Goal: Navigation & Orientation: Find specific page/section

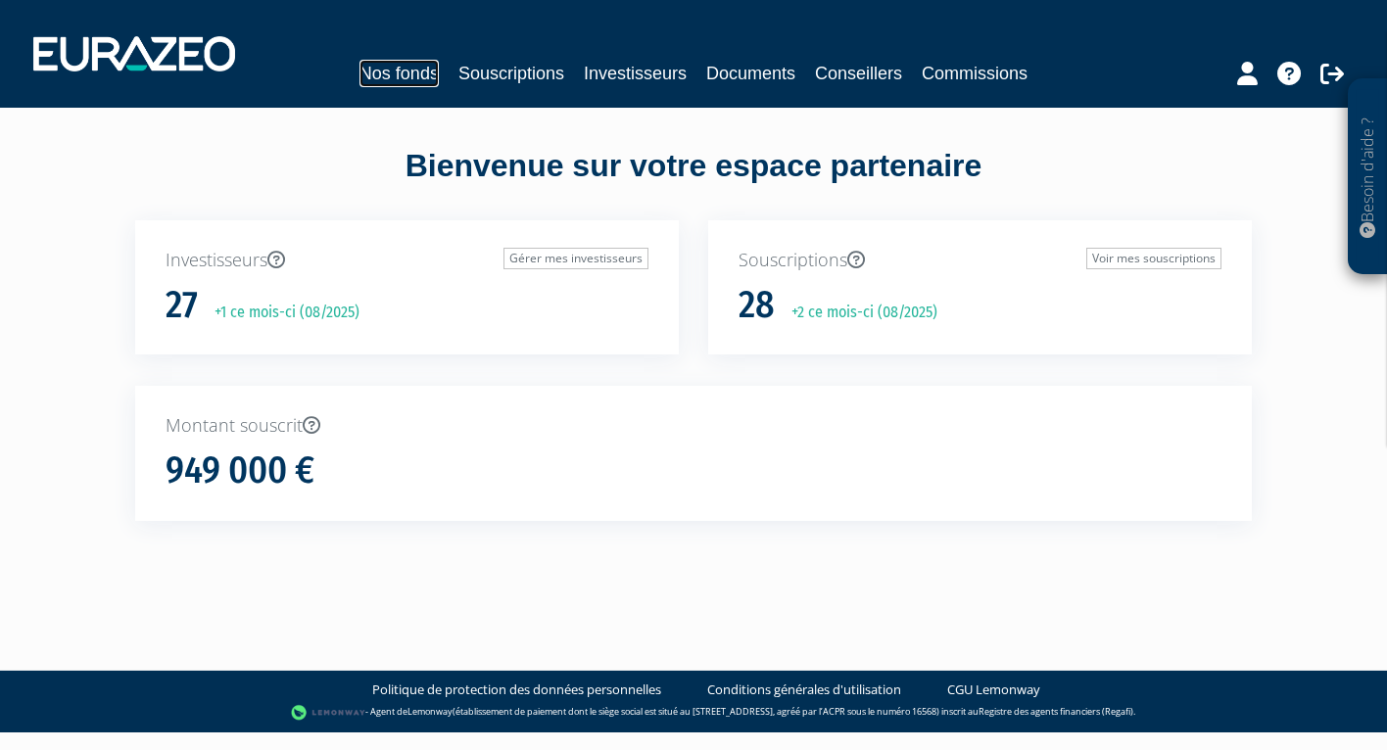
click at [384, 81] on link "Nos fonds" at bounding box center [398, 73] width 79 height 27
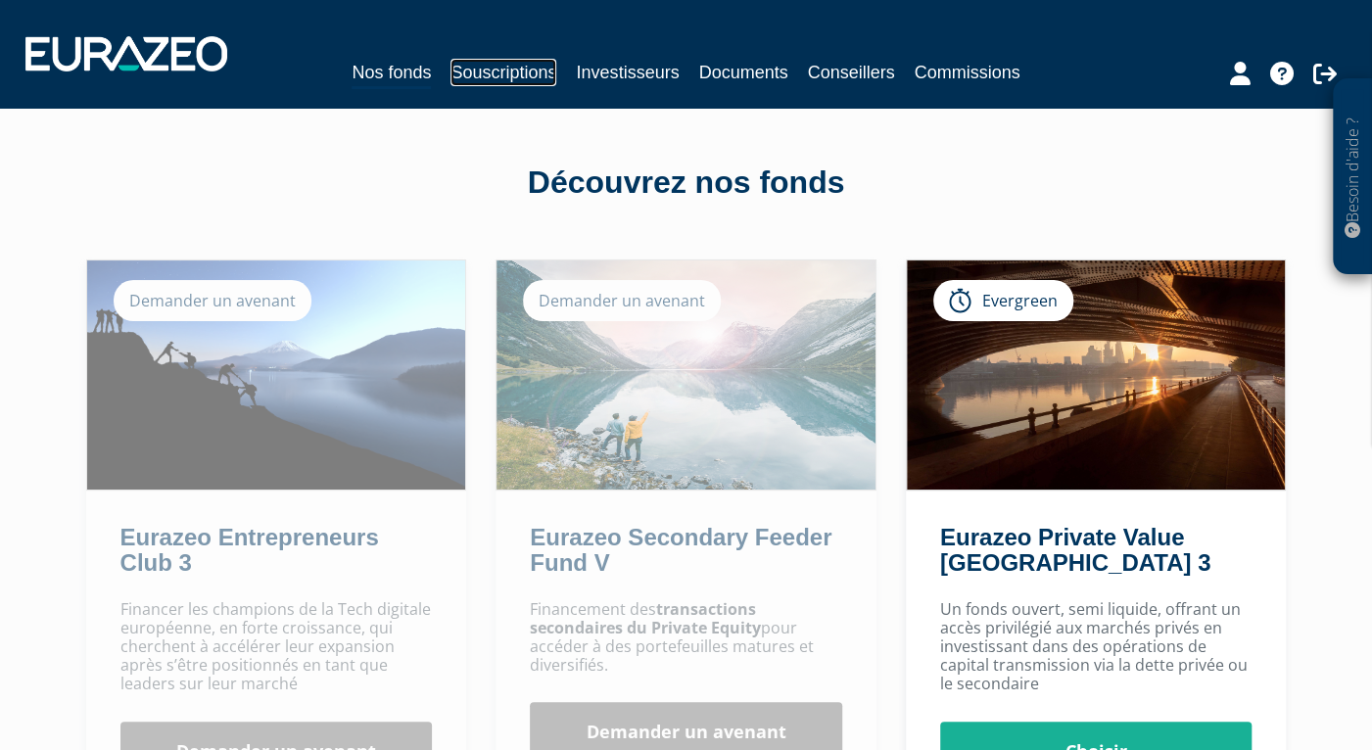
click at [462, 70] on link "Souscriptions" at bounding box center [503, 72] width 106 height 27
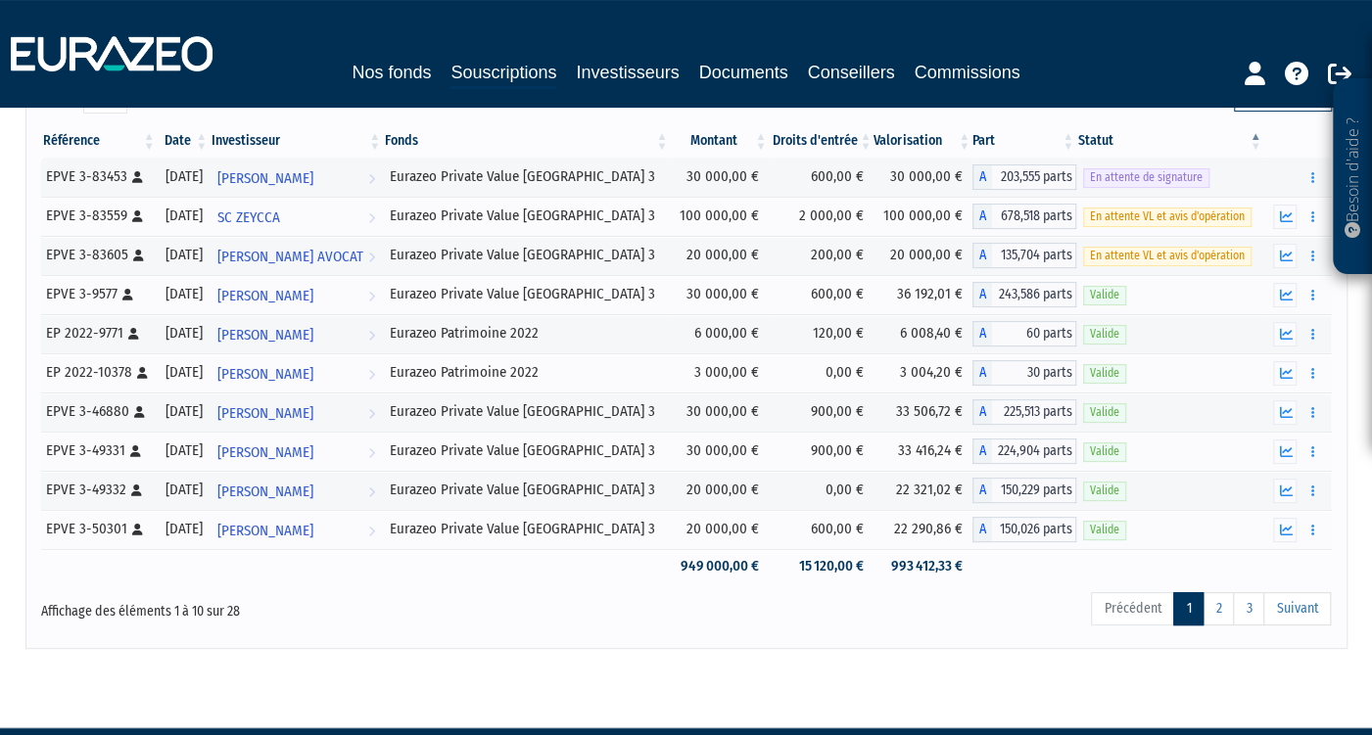
scroll to position [237, 0]
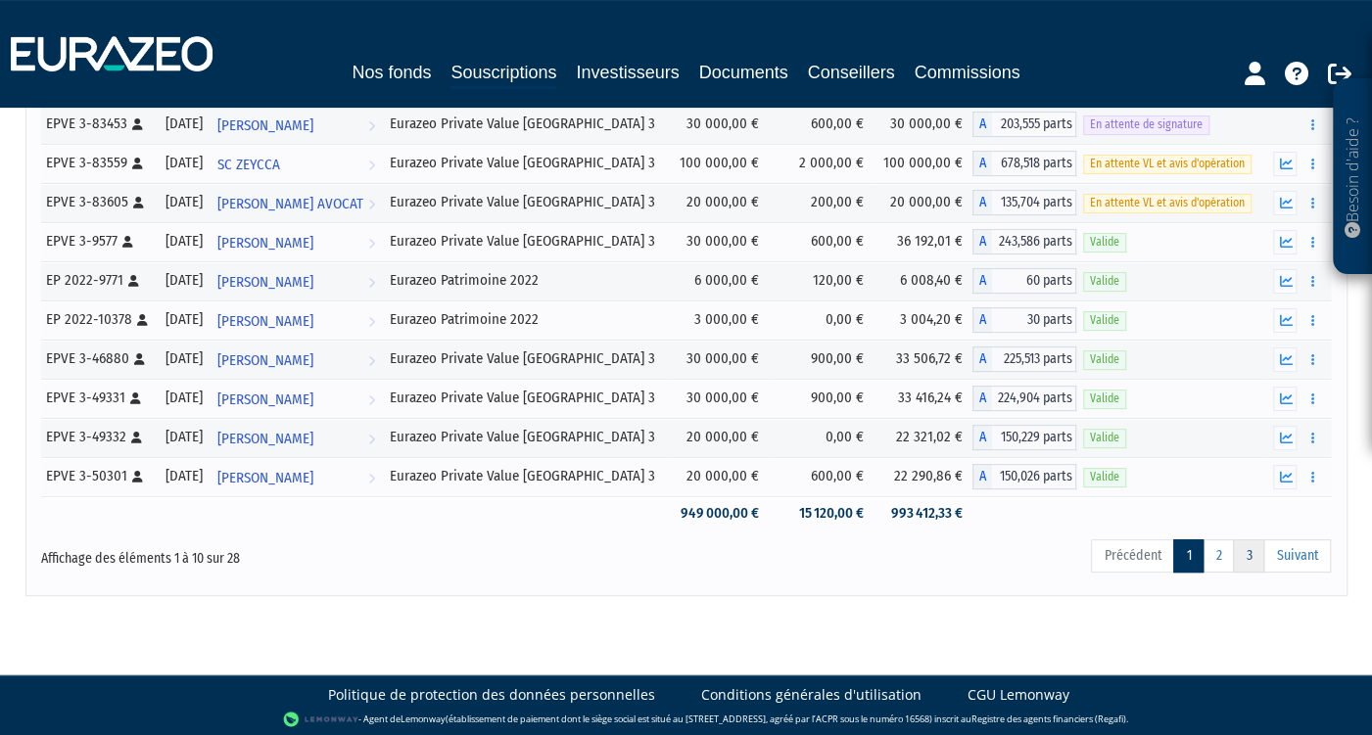
click at [1250, 547] on link "3" at bounding box center [1248, 556] width 31 height 33
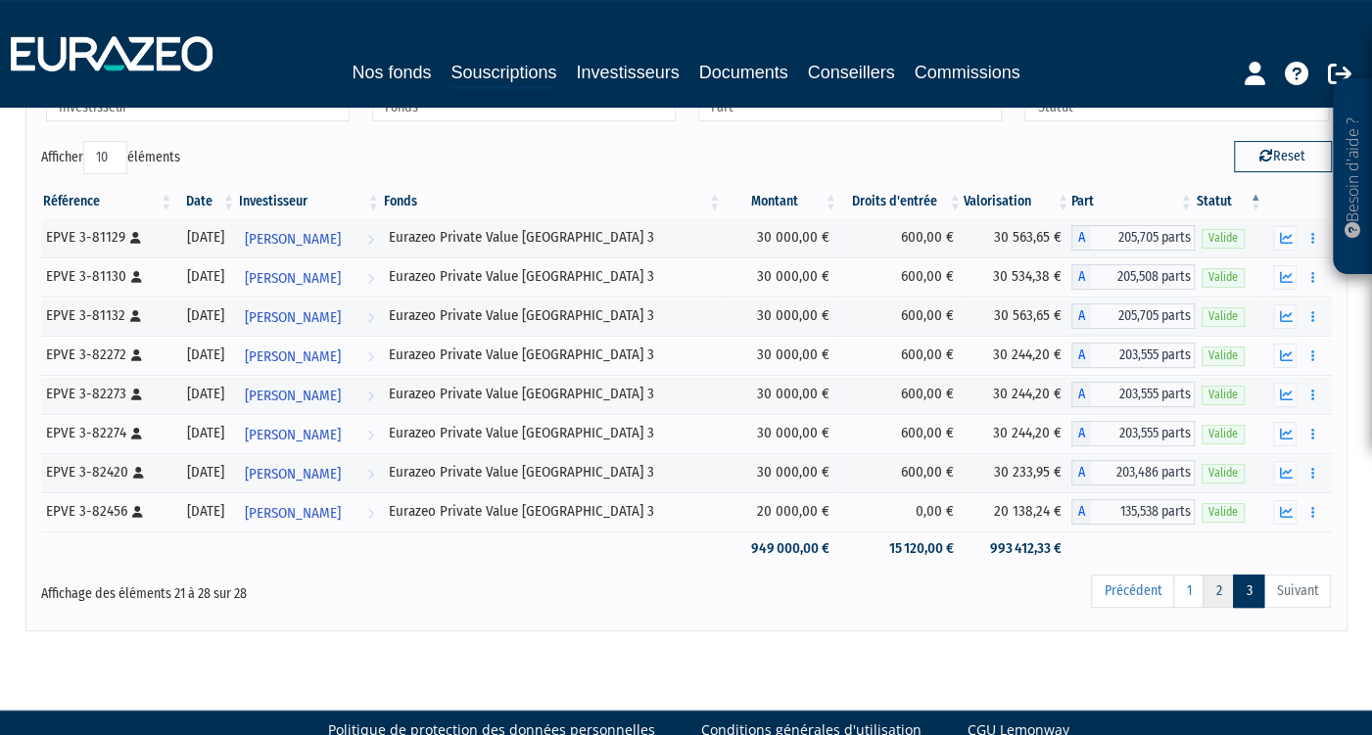
click at [1218, 592] on link "2" at bounding box center [1218, 591] width 31 height 33
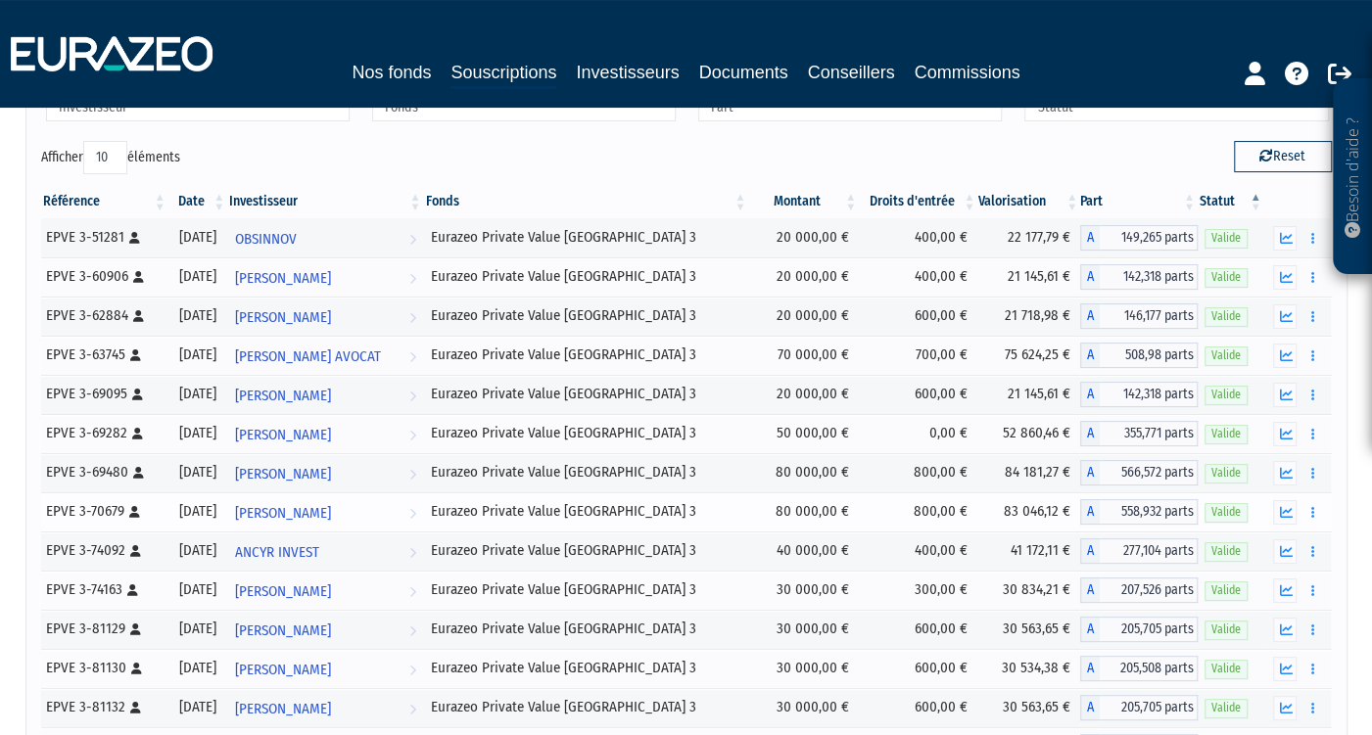
scroll to position [0, 0]
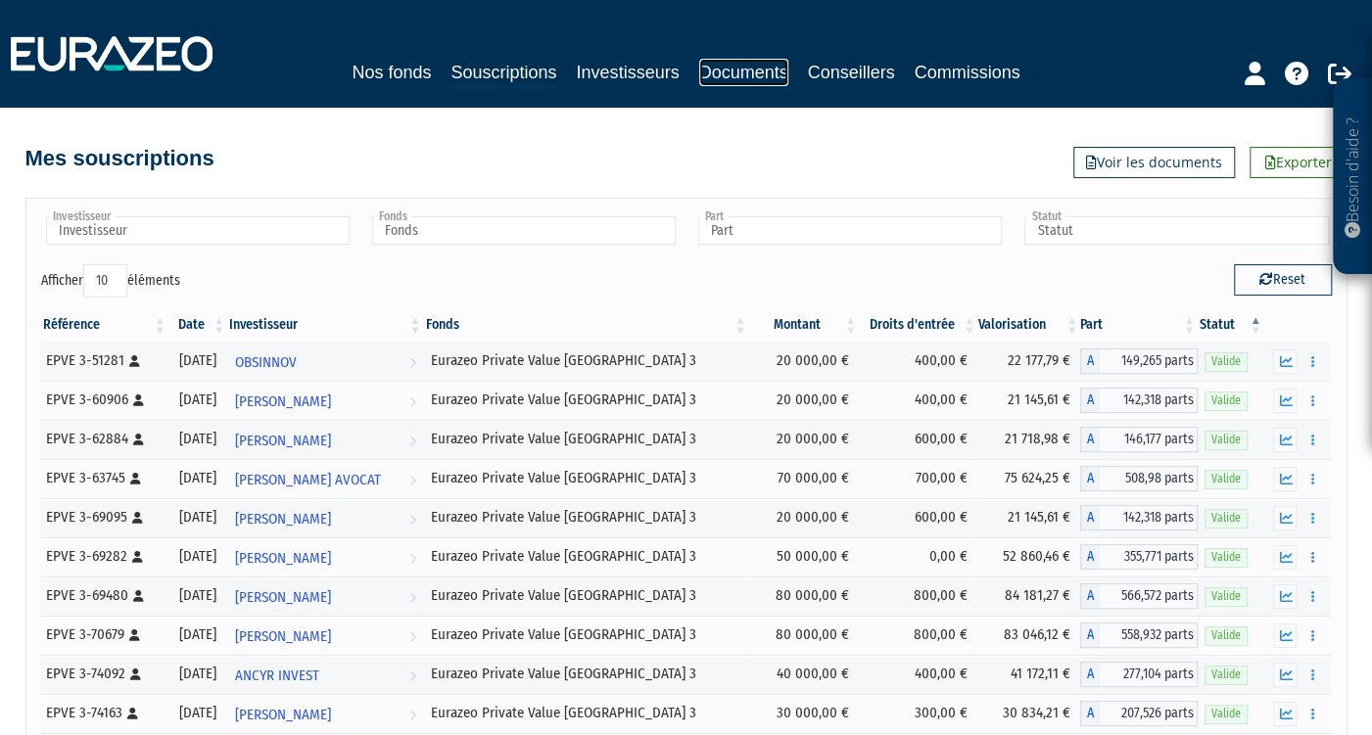
click at [766, 75] on link "Documents" at bounding box center [743, 72] width 89 height 27
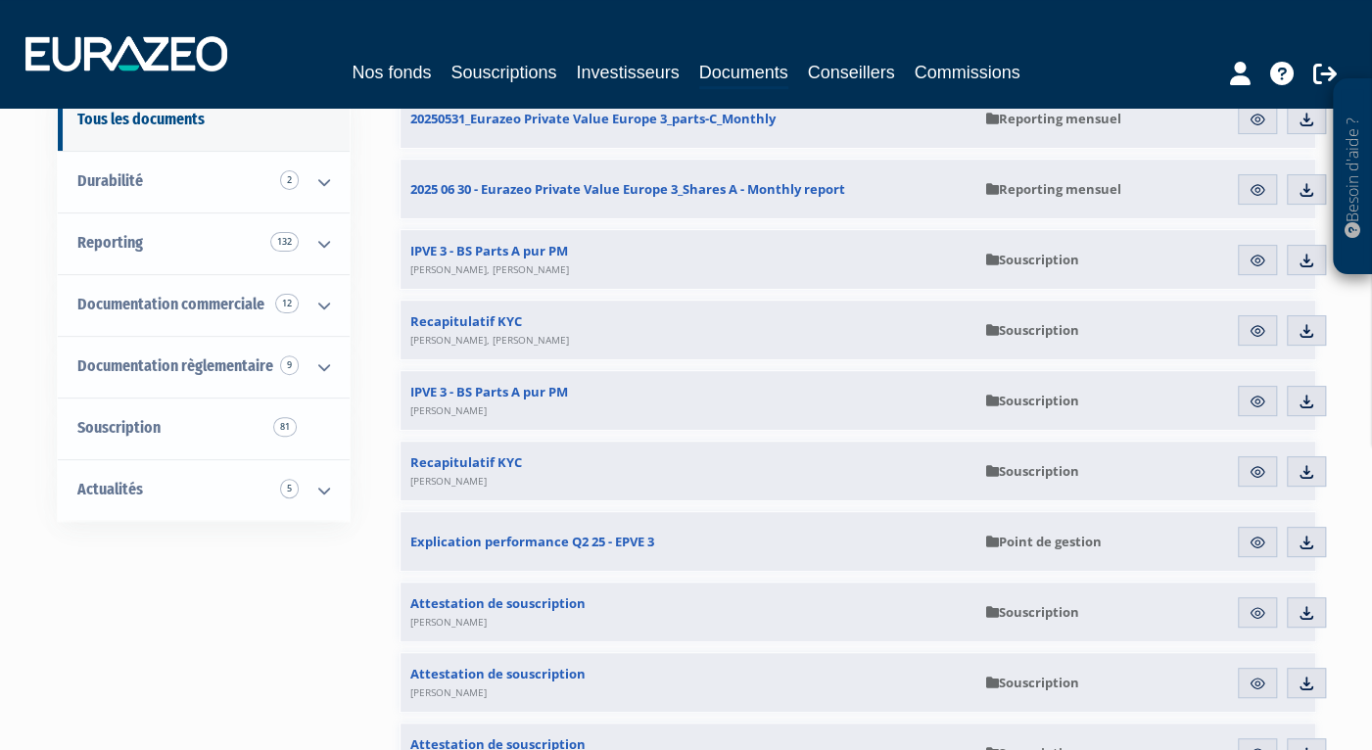
scroll to position [98, 0]
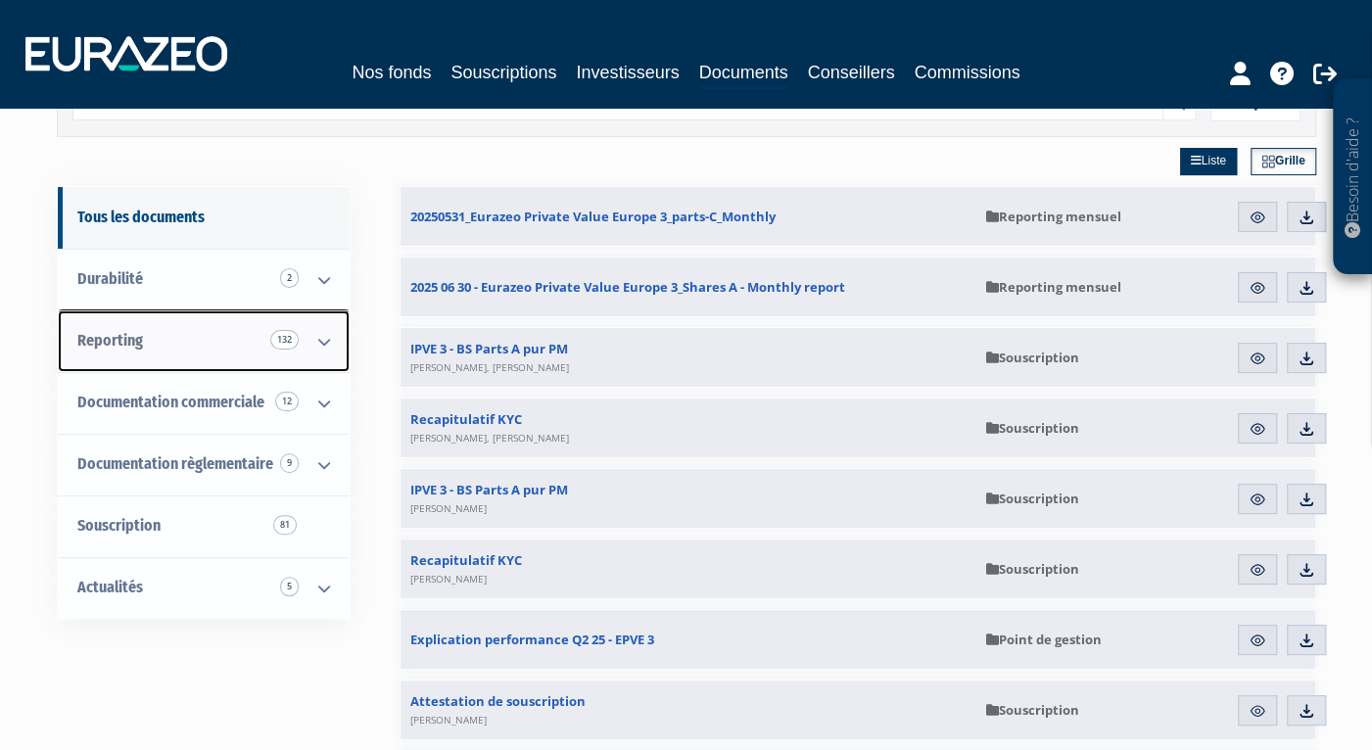
click at [335, 343] on icon at bounding box center [324, 341] width 51 height 61
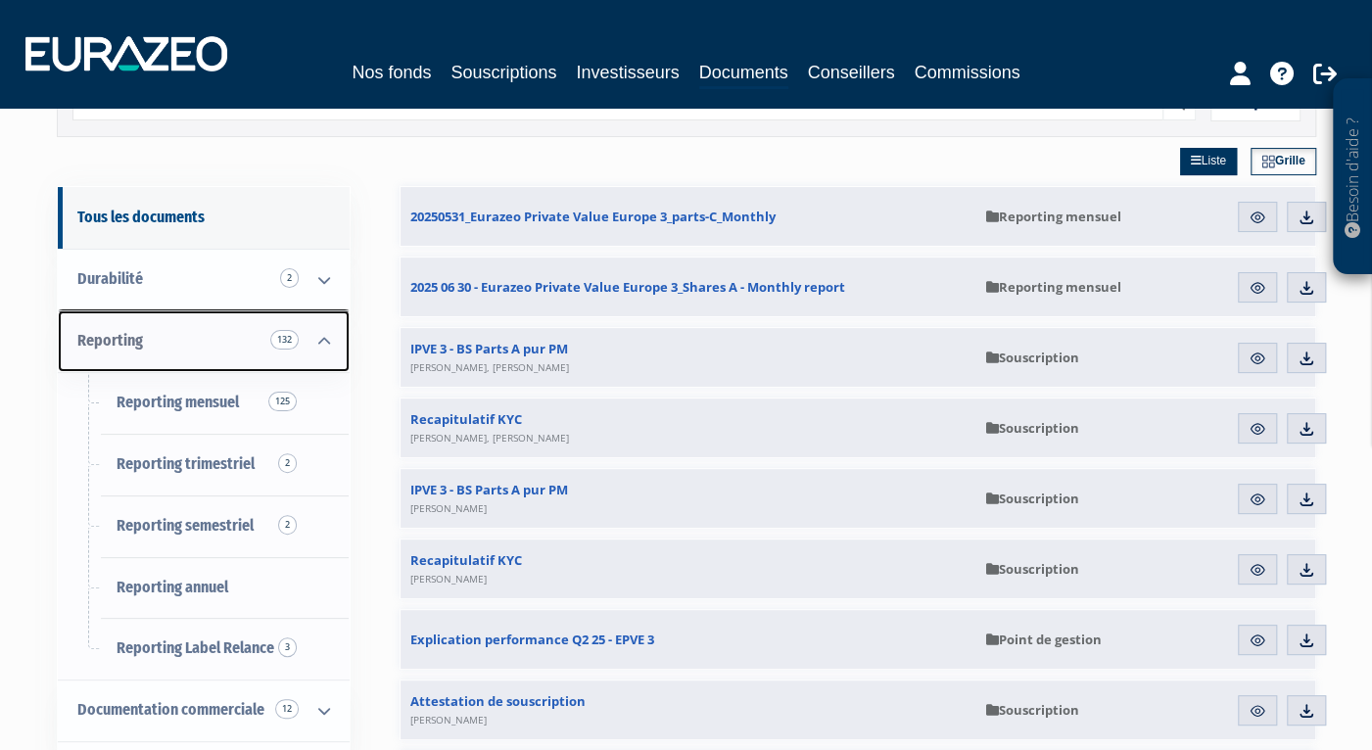
click at [334, 333] on icon at bounding box center [324, 341] width 51 height 61
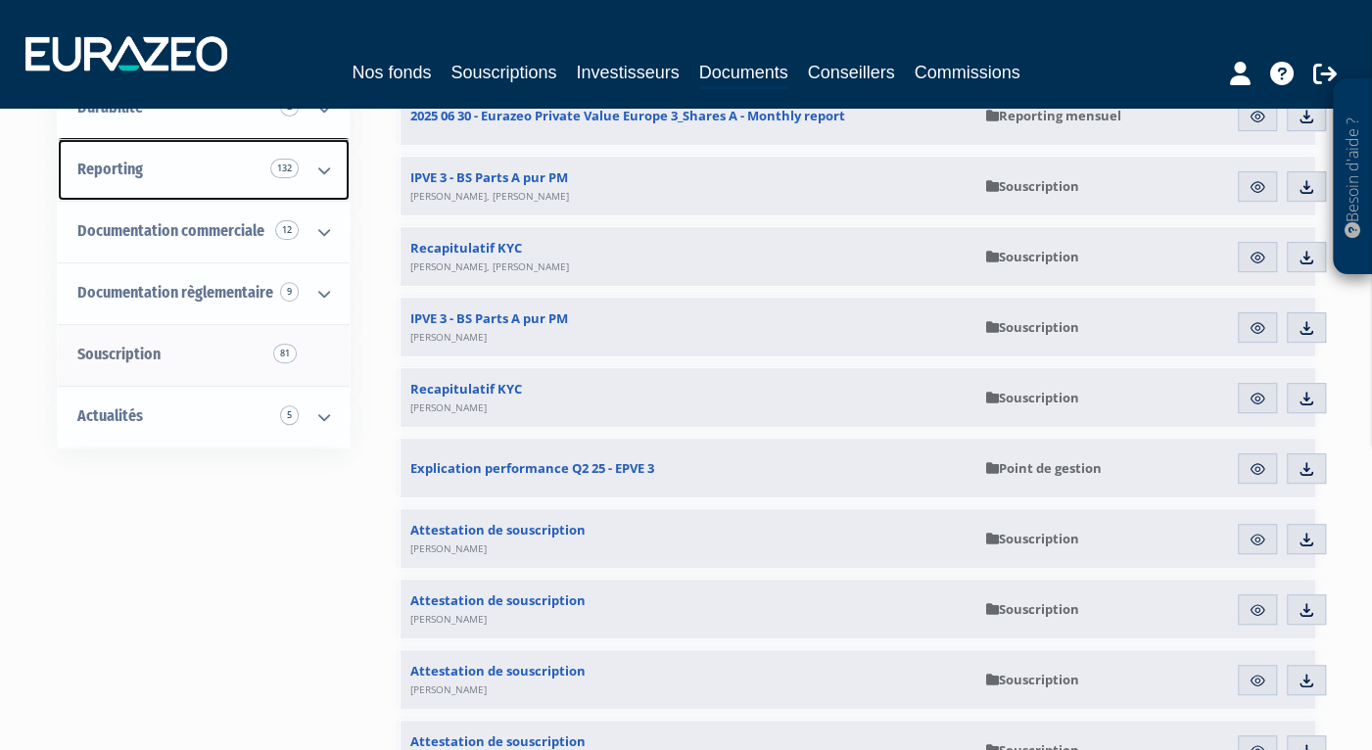
scroll to position [294, 0]
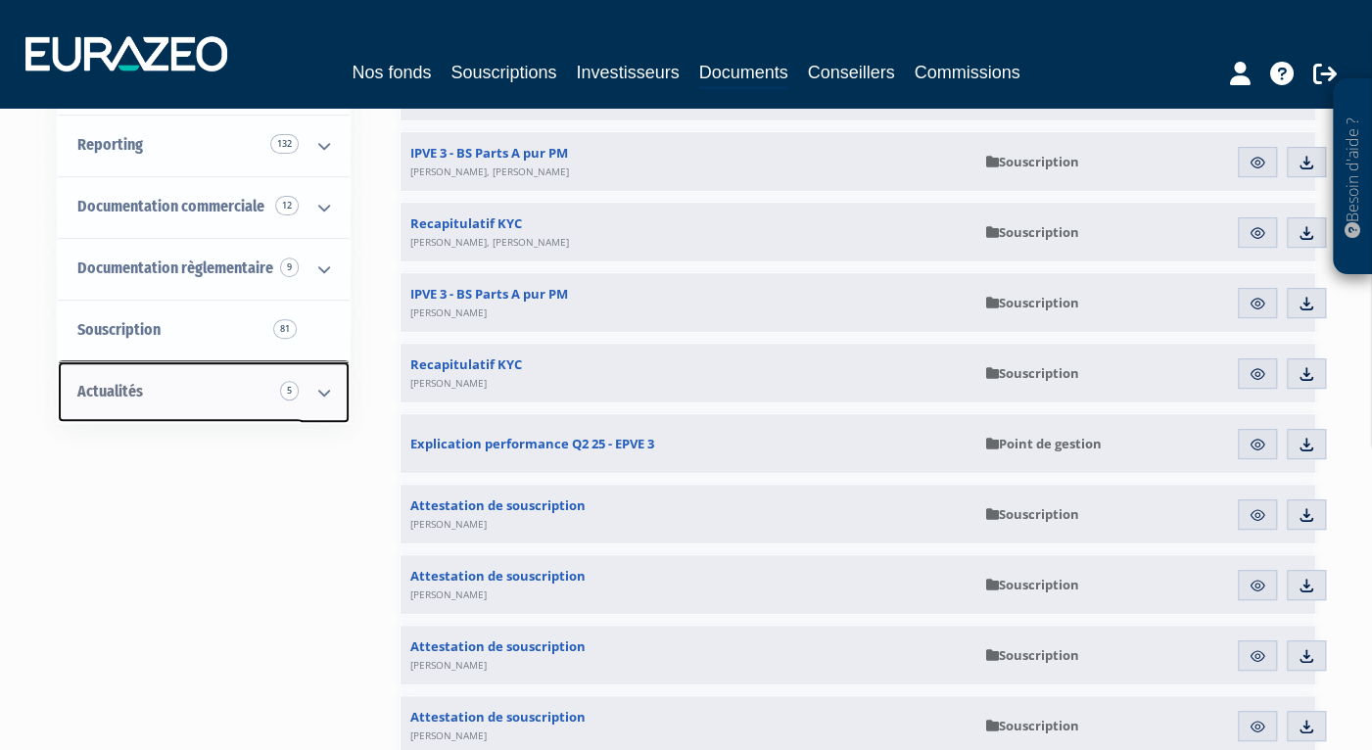
click at [315, 383] on icon at bounding box center [324, 392] width 51 height 61
click at [315, 386] on icon at bounding box center [324, 392] width 51 height 61
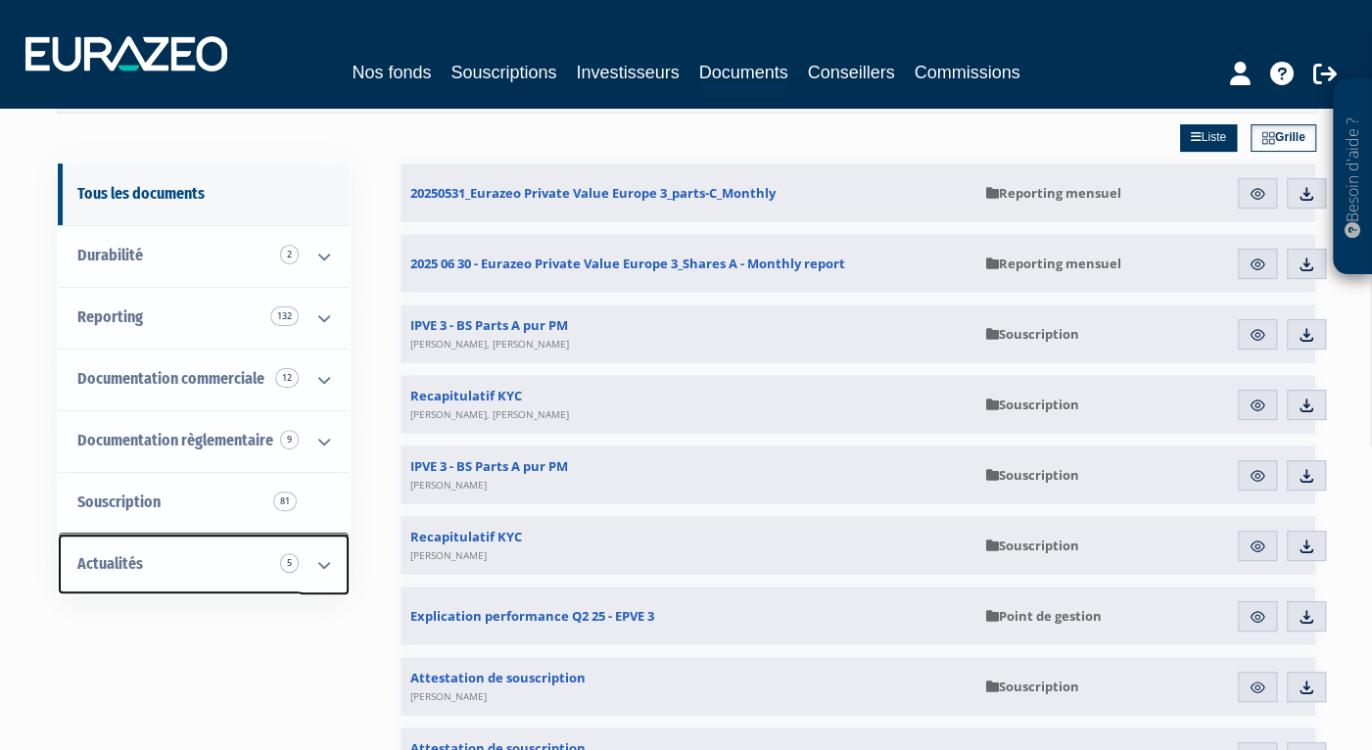
scroll to position [0, 0]
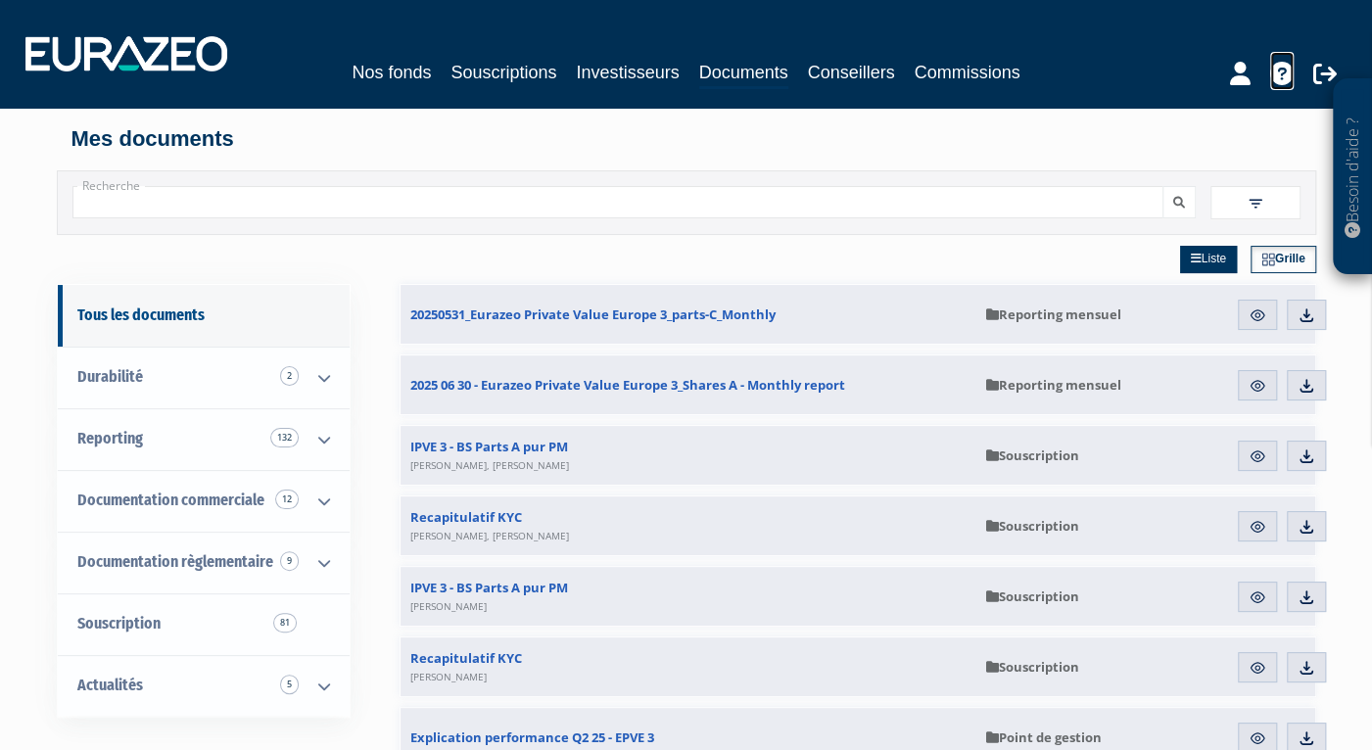
click at [1285, 75] on icon at bounding box center [1282, 74] width 24 height 24
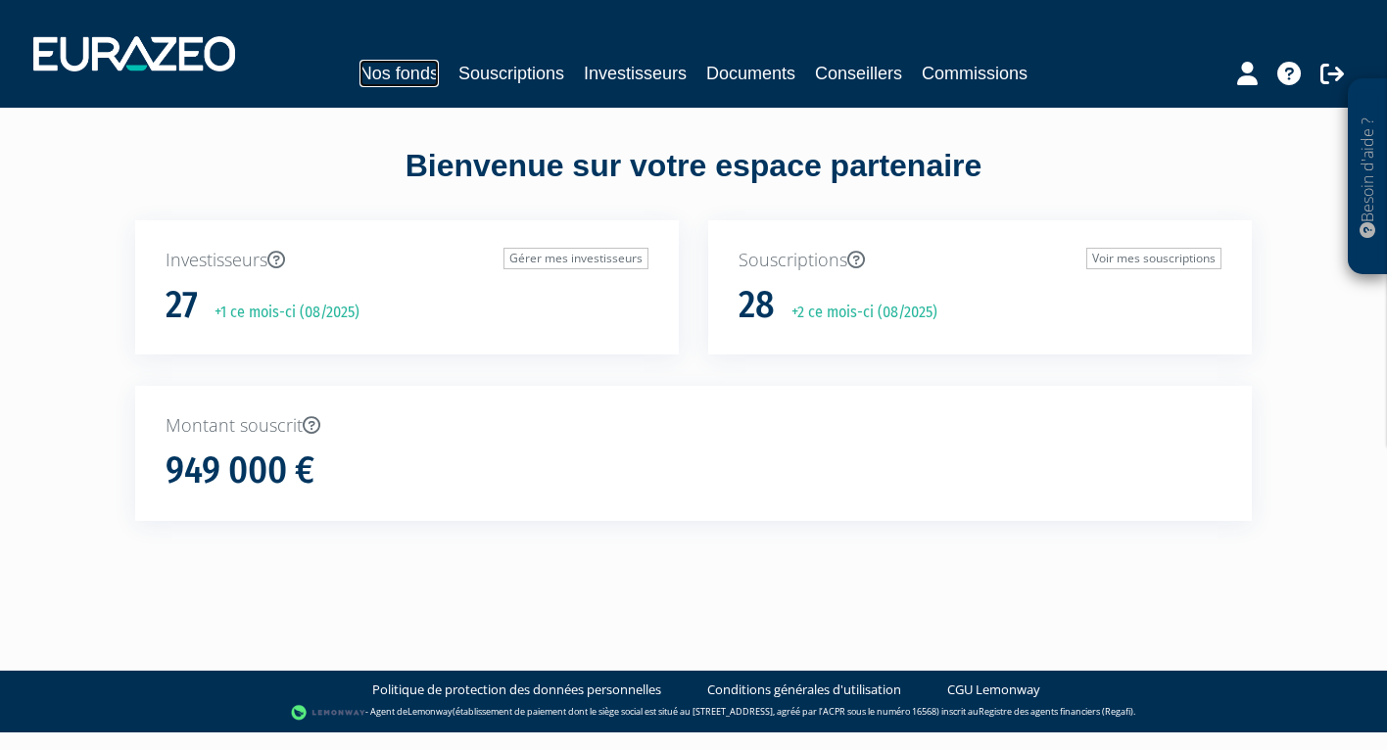
click at [368, 74] on link "Nos fonds" at bounding box center [398, 73] width 79 height 27
